Goal: Information Seeking & Learning: Find specific page/section

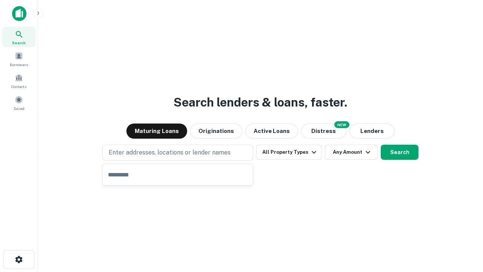
type input "**********"
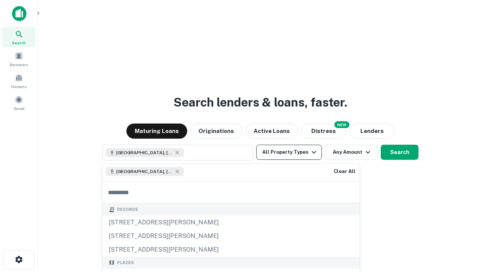
click at [289, 152] on button "All Property Types" at bounding box center [289, 152] width 66 height 15
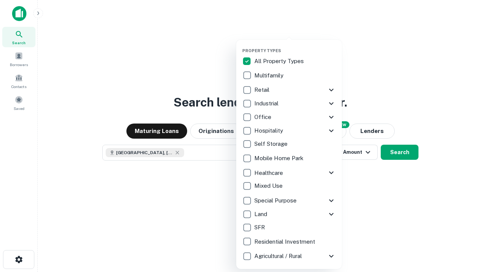
click at [295, 46] on button "button" at bounding box center [295, 46] width 106 height 0
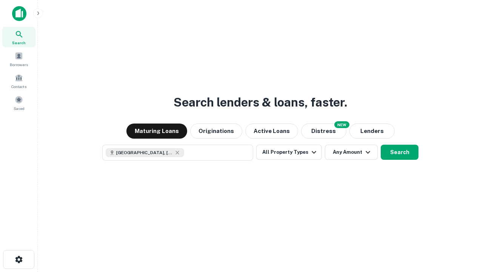
scroll to position [12, 0]
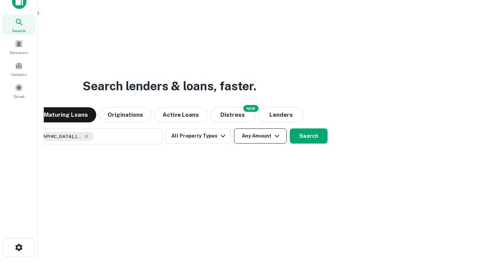
click at [234, 128] on button "Any Amount" at bounding box center [260, 135] width 53 height 15
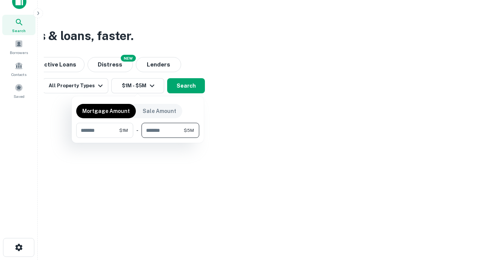
type input "*******"
click at [138, 138] on button "button" at bounding box center [137, 138] width 123 height 0
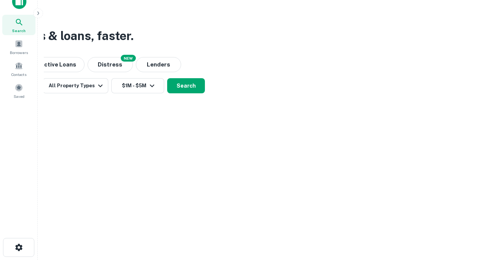
scroll to position [12, 0]
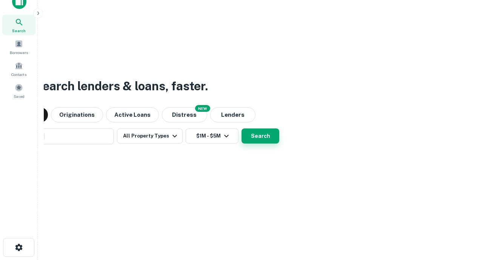
click at [241, 128] on button "Search" at bounding box center [260, 135] width 38 height 15
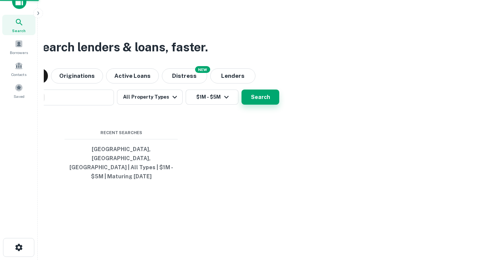
scroll to position [25, 214]
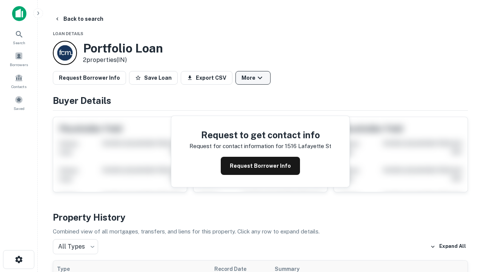
click at [253, 78] on button "More" at bounding box center [252, 78] width 35 height 14
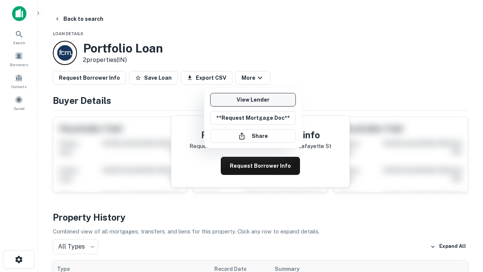
click at [253, 100] on link "View Lender" at bounding box center [253, 100] width 86 height 14
